Goal: Complete application form

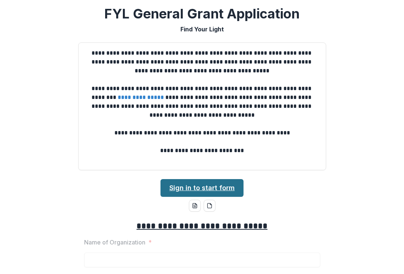
click at [196, 186] on link "Sign in to start form" at bounding box center [201, 188] width 83 height 18
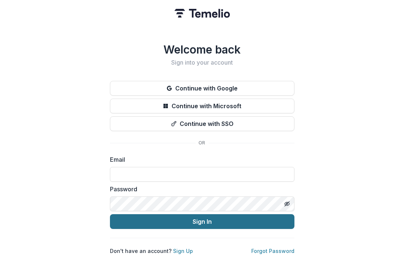
type input "**********"
click at [201, 216] on button "Sign In" at bounding box center [202, 221] width 184 height 15
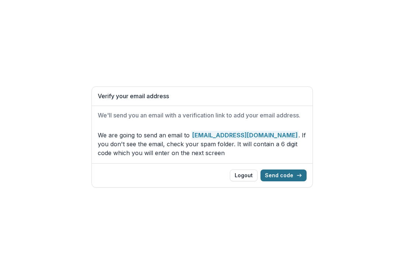
click at [280, 174] on button "Send code" at bounding box center [283, 175] width 46 height 12
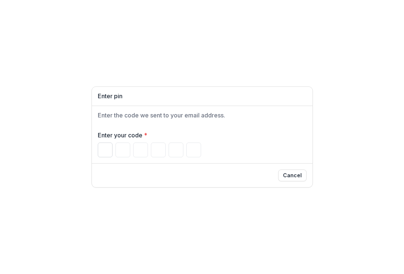
click at [104, 149] on input "Please enter your pin code" at bounding box center [105, 149] width 15 height 15
type input "*"
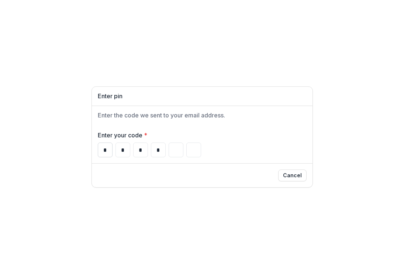
type input "*"
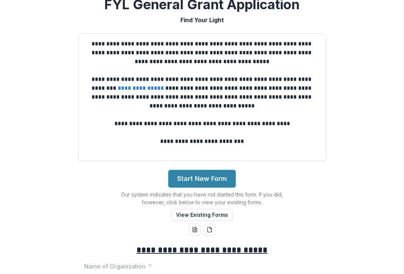
scroll to position [37, 0]
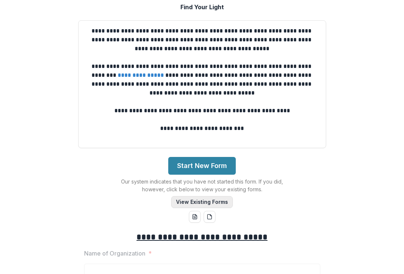
click at [196, 201] on button "View Existing Forms" at bounding box center [202, 202] width 62 height 12
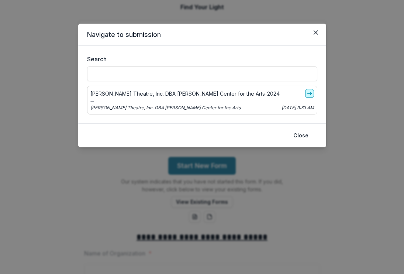
click at [311, 93] on icon "go-to" at bounding box center [309, 93] width 6 height 6
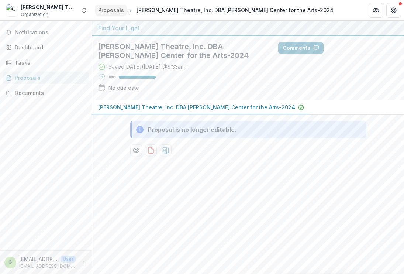
click at [112, 10] on div "Proposals" at bounding box center [111, 10] width 26 height 8
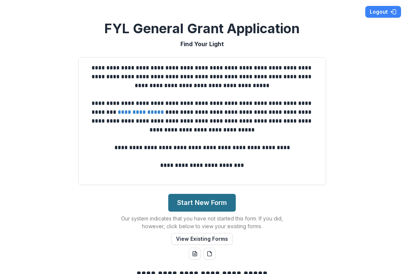
click at [197, 200] on button "Start New Form" at bounding box center [201, 203] width 67 height 18
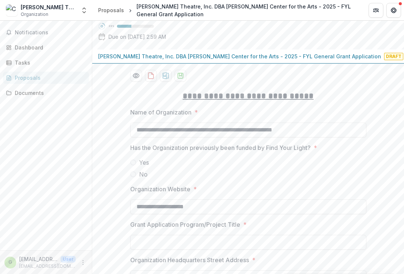
scroll to position [74, 0]
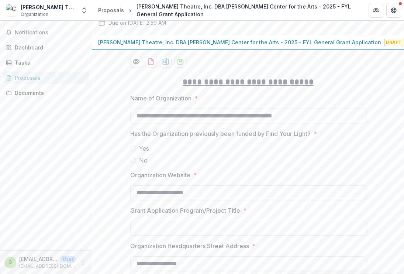
click at [165, 61] on icon "download-proposal" at bounding box center [165, 61] width 7 height 7
click at [39, 227] on div "Notifications Dashboard Tasks Proposals Documents" at bounding box center [46, 135] width 92 height 229
click at [326, 156] on label "No" at bounding box center [248, 160] width 236 height 9
click at [132, 147] on span at bounding box center [133, 148] width 6 height 6
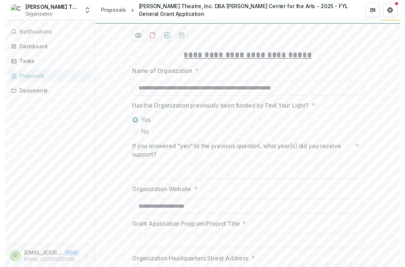
scroll to position [111, 0]
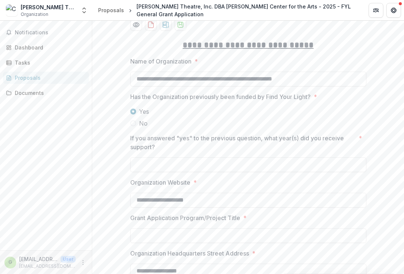
click at [134, 141] on p "If you answered "yes" to the previous question, what year(s) did you receive su…" at bounding box center [242, 142] width 225 height 18
click at [134, 157] on input "If you answered "yes" to the previous question, what year(s) did you receive su…" at bounding box center [248, 164] width 236 height 15
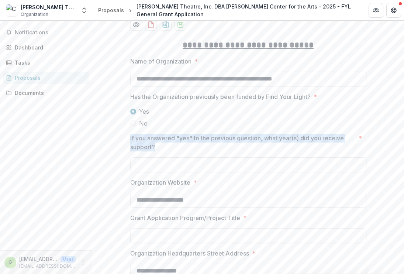
drag, startPoint x: 128, startPoint y: 138, endPoint x: 171, endPoint y: 147, distance: 43.8
copy p "If you answered "yes" to the previous question, what year(s) did you receive su…"
